Goal: Obtain resource: Obtain resource

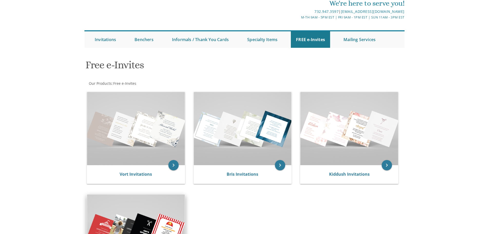
scroll to position [51, 0]
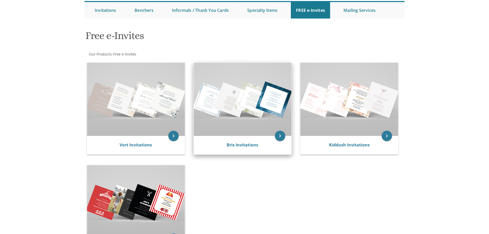
click at [258, 127] on img at bounding box center [243, 99] width 98 height 73
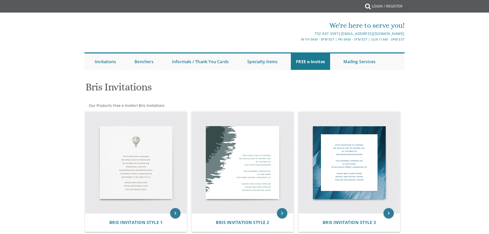
click at [279, 135] on img at bounding box center [243, 163] width 102 height 102
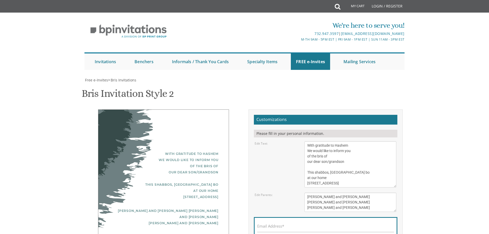
scroll to position [26, 0]
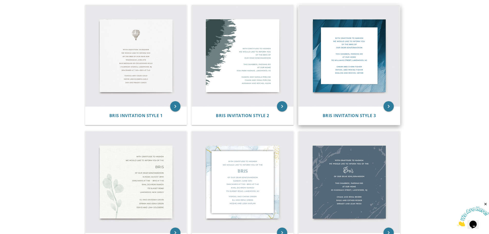
scroll to position [99, 0]
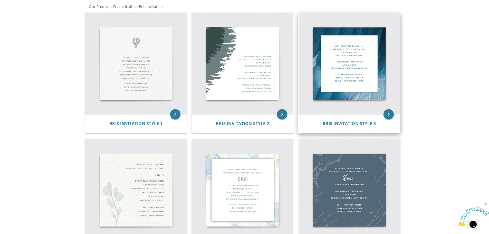
click at [376, 73] on img at bounding box center [350, 64] width 102 height 102
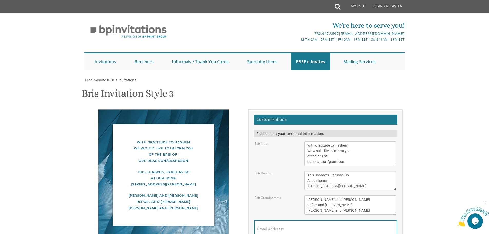
scroll to position [77, 0]
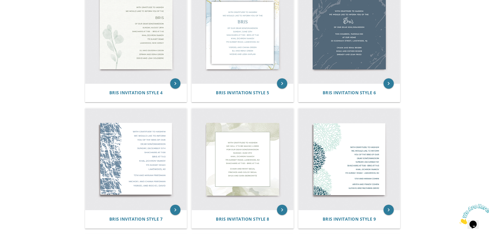
scroll to position [227, 0]
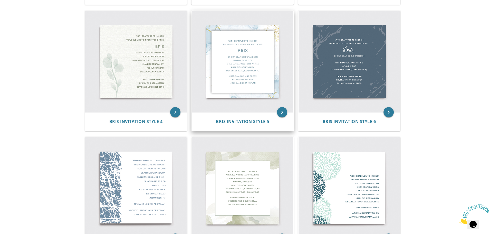
click at [243, 77] on img at bounding box center [243, 62] width 102 height 102
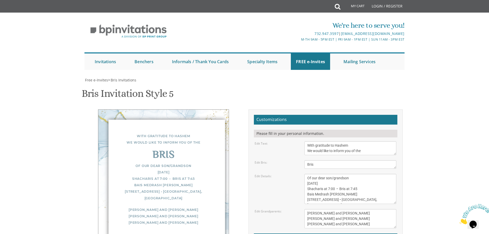
scroll to position [77, 0]
drag, startPoint x: 348, startPoint y: 107, endPoint x: 294, endPoint y: 107, distance: 54.4
click at [294, 174] on div "Edit Details: Of our dear son/grandson [DATE] Shacharis at 7:00 • Bris at 7:45 …" at bounding box center [325, 189] width 149 height 30
click at [333, 174] on textarea "Of our dear son/grandson [DATE] Shacharis at 7:00 • Bris at 7:45 Bais Medrash […" at bounding box center [351, 189] width 92 height 30
drag, startPoint x: 333, startPoint y: 111, endPoint x: 328, endPoint y: 111, distance: 5.7
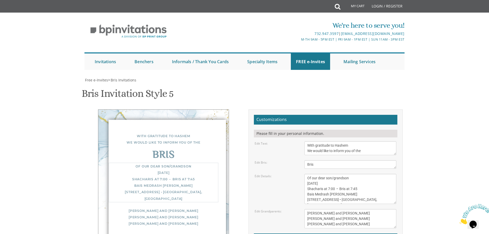
click at [328, 174] on textarea "Of our dear son/grandson [DATE] Shacharis at 7:00 • Bris at 7:45 Bais Medrash […" at bounding box center [351, 189] width 92 height 30
click at [351, 174] on textarea "Of our dear son/grandson [DATE] Shacharis at 7:00 • Bris at 7:45 Bais Medrash […" at bounding box center [351, 189] width 92 height 30
drag, startPoint x: 334, startPoint y: 112, endPoint x: 328, endPoint y: 112, distance: 5.6
click at [328, 174] on textarea "Of our dear son/grandson [DATE] Shacharis at 7:00 • Bris at 7:45 Bais Medrash […" at bounding box center [351, 189] width 92 height 30
drag, startPoint x: 357, startPoint y: 111, endPoint x: 351, endPoint y: 111, distance: 6.7
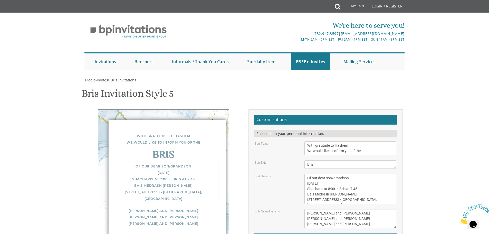
click at [351, 174] on textarea "Of our dear son/grandson [DATE] Shacharis at 7:00 • Bris at 7:45 Bais Medrash […" at bounding box center [351, 189] width 92 height 30
drag, startPoint x: 347, startPoint y: 117, endPoint x: 298, endPoint y: 119, distance: 49.6
click at [298, 174] on div "Edit Details: Of our dear son/grandson [DATE] Shacharis at 7:00 • Bris at 7:45 …" at bounding box center [325, 189] width 149 height 30
drag, startPoint x: 340, startPoint y: 123, endPoint x: 306, endPoint y: 125, distance: 34.0
click at [306, 174] on textarea "Of our dear son/grandson Sunday, December 1st Shacharis at 7:00 • Bris at 7:45 …" at bounding box center [351, 189] width 92 height 30
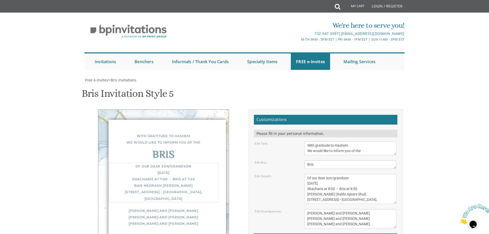
type textarea "Of our dear son/grandson Friday, September 5 Shacharis at 8:00 • Bris at 8:50 K…"
drag, startPoint x: 347, startPoint y: 136, endPoint x: 273, endPoint y: 135, distance: 73.2
click at [273, 209] on div "Edit Grandparents: Yisroel and Chana Green Eli and Rena Green Moshe and Leba Ka…" at bounding box center [325, 218] width 149 height 19
click at [355, 209] on textarea "Yisroel and Chana Green Eli and Rena Green Moshe and Leba Kaplan" at bounding box center [351, 218] width 92 height 19
click at [354, 209] on textarea "Yisroel and Chana Green Eli and Rena Green Moshe and Leba Kaplan" at bounding box center [351, 218] width 92 height 19
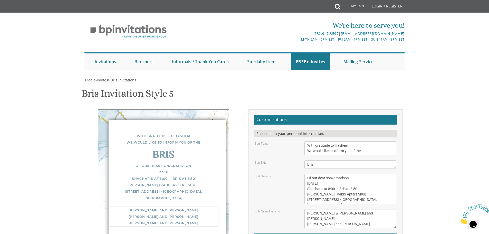
drag, startPoint x: 340, startPoint y: 143, endPoint x: 302, endPoint y: 143, distance: 37.7
click at [302, 209] on div "Yisroel and Chana Green Eli and Rena Green Moshe and Leba Kaplan" at bounding box center [351, 218] width 100 height 19
click at [342, 209] on textarea "Yisroel and Chana Green Eli and Rena Green Moshe and Leba Kaplan" at bounding box center [351, 218] width 92 height 19
drag, startPoint x: 340, startPoint y: 142, endPoint x: 304, endPoint y: 142, distance: 36.2
click at [304, 209] on div "Yisroel and Chana Green Eli and Rena Green Moshe and Leba Kaplan" at bounding box center [351, 218] width 100 height 19
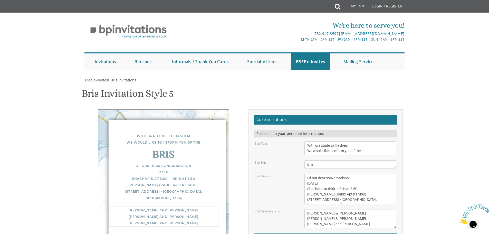
click at [343, 209] on textarea "Yisroel and Chana Green Eli and Rena Green Moshe and Leba Kaplan" at bounding box center [351, 218] width 92 height 19
drag, startPoint x: 352, startPoint y: 149, endPoint x: 278, endPoint y: 151, distance: 74.2
click at [278, 209] on div "Edit Grandparents: Yisroel and Chana Green Eli and Rena Green Moshe and Leba Ka…" at bounding box center [325, 218] width 149 height 19
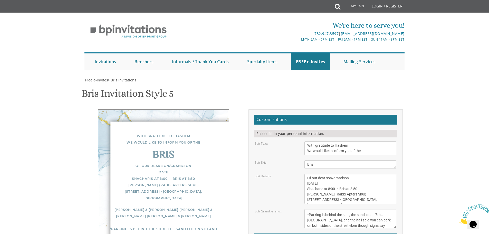
click at [286, 209] on div "Edit Grandparents: Yisroel and Chana Green Eli and Rena Green Moshe and Leba Ka…" at bounding box center [325, 218] width 149 height 19
click at [317, 209] on textarea "Yisroel and Chana Green Eli and Rena Green Moshe and Leba Kaplan" at bounding box center [351, 218] width 92 height 19
click at [318, 209] on textarea "Yisroel and Chana Green Eli and Rena Green Moshe and Leba Kaplan" at bounding box center [351, 218] width 92 height 19
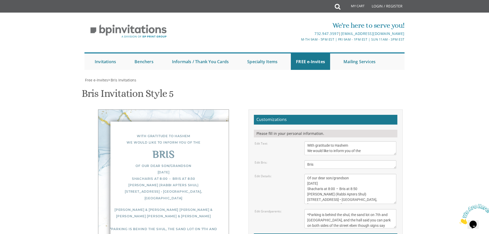
click at [262, 209] on div "Edit Grandparents: Yisroel and Chana Green Eli and Rena Green Moshe and Leba Ka…" at bounding box center [325, 218] width 149 height 19
drag, startPoint x: 388, startPoint y: 149, endPoint x: 307, endPoint y: 137, distance: 81.8
click at [307, 209] on textarea "Yisroel and Chana Green Eli and Rena Green Moshe and Leba Kaplan" at bounding box center [351, 218] width 92 height 19
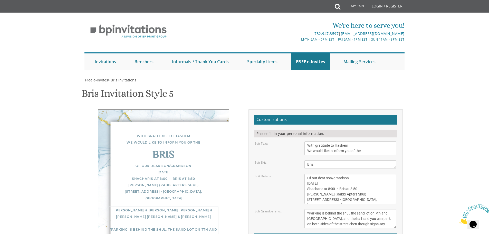
click at [317, 209] on textarea "Yisroel and Chana Green Eli and Rena Green Moshe and Leba Kaplan" at bounding box center [351, 218] width 92 height 19
click at [312, 209] on textarea "Yisroel and Chana Green Eli and Rena Green Moshe and Leba Kaplan" at bounding box center [351, 218] width 92 height 19
type textarea "Yehuda Zev & Chumi Kohn Aron Dovid & Chaya Shulamis Kohn Yitzy & Kaily Epstein …"
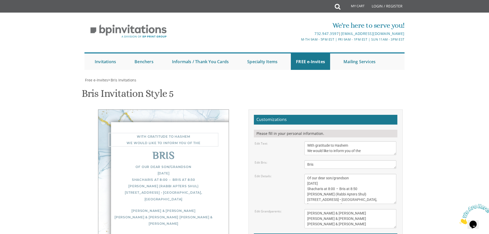
drag, startPoint x: 365, startPoint y: 50, endPoint x: 303, endPoint y: 41, distance: 62.3
click at [304, 141] on div "With gratitude to Hashem We would like to inform you of the" at bounding box center [351, 148] width 100 height 14
drag, startPoint x: 308, startPoint y: 76, endPoint x: 358, endPoint y: 100, distance: 56.2
click at [358, 174] on textarea "Of our dear son/grandson Sunday, December 1st Shacharis at 7:00 • Bris at 7:45 …" at bounding box center [351, 189] width 92 height 30
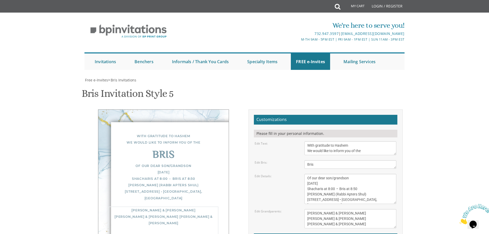
drag, startPoint x: 307, startPoint y: 110, endPoint x: 344, endPoint y: 119, distance: 37.9
click at [344, 209] on textarea "Yisroel and Chana Green Eli and Rena Green Moshe and Leba Kaplan" at bounding box center [351, 218] width 92 height 19
drag, startPoint x: 389, startPoint y: 122, endPoint x: 305, endPoint y: 111, distance: 84.4
click at [305, 209] on textarea "Yisroel and Chana Green Eli and Rena Green Moshe and Leba Kaplan" at bounding box center [351, 218] width 92 height 19
